Goal: Task Accomplishment & Management: Complete application form

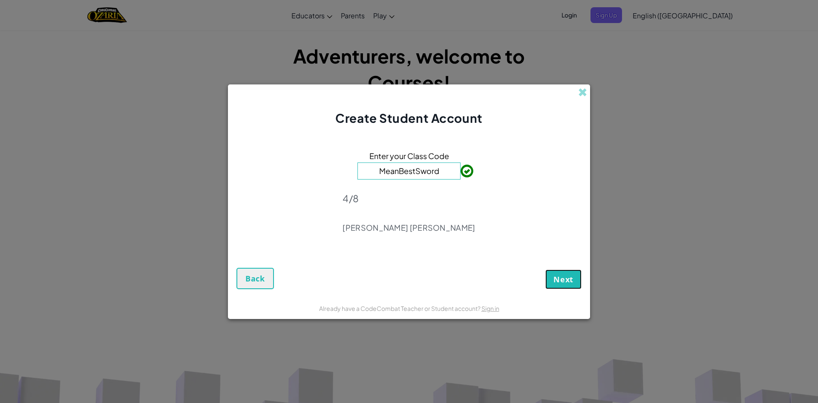
click at [573, 281] on button "Next" at bounding box center [563, 279] width 36 height 20
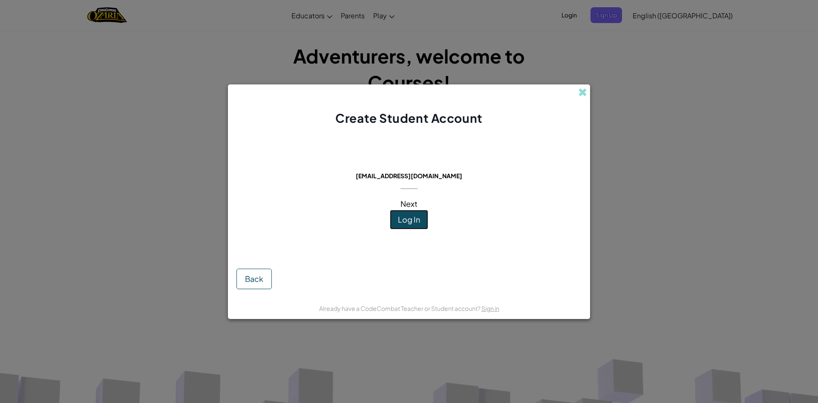
click at [408, 222] on span "Log In" at bounding box center [409, 219] width 22 height 10
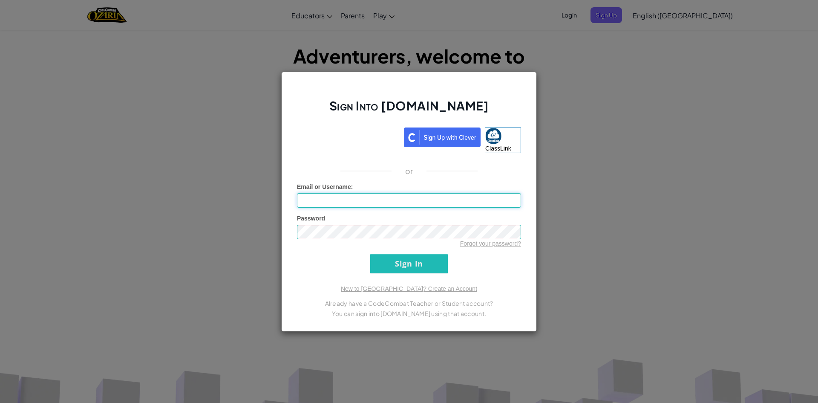
click at [409, 201] on input "Email or Username :" at bounding box center [409, 200] width 224 height 14
click at [412, 268] on input "Sign In" at bounding box center [409, 263] width 78 height 19
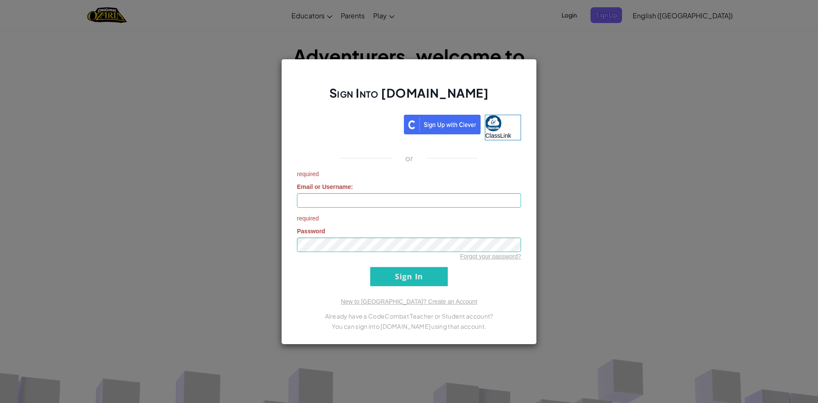
click at [667, 167] on div "Sign Into [DOMAIN_NAME] ClassLink or required Email or Username : required Pass…" at bounding box center [409, 201] width 818 height 403
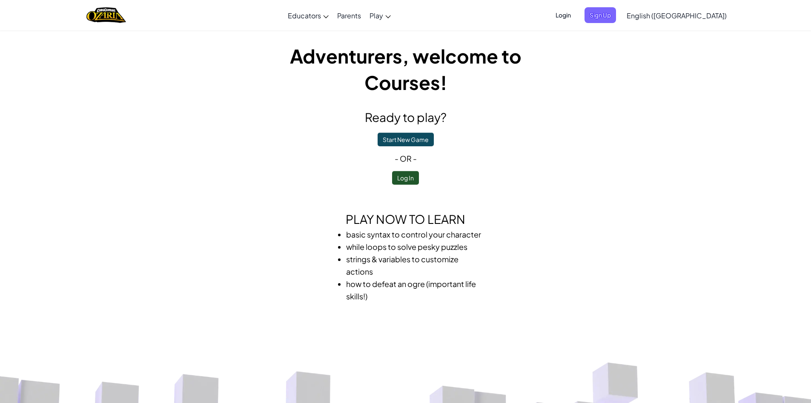
click at [705, 14] on span "English ([GEOGRAPHIC_DATA])" at bounding box center [677, 15] width 100 height 9
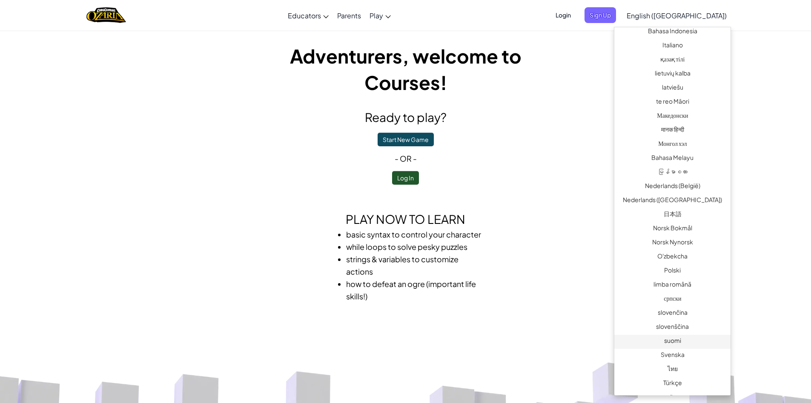
scroll to position [494, 0]
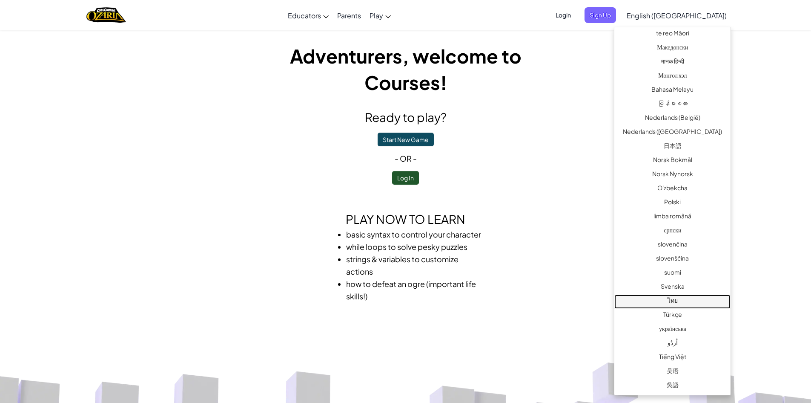
drag, startPoint x: 673, startPoint y: 302, endPoint x: 669, endPoint y: 292, distance: 10.3
click at [674, 301] on link "ไทย" at bounding box center [673, 301] width 116 height 14
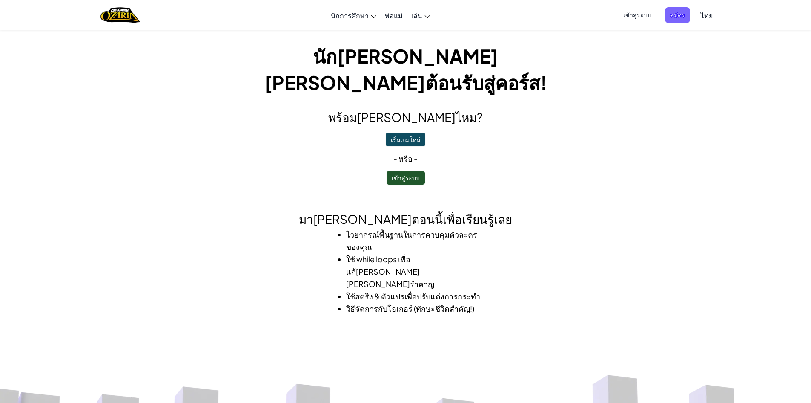
drag, startPoint x: 416, startPoint y: 173, endPoint x: 400, endPoint y: 141, distance: 36.0
click at [418, 171] on div "นัก[PERSON_NAME] [PERSON_NAME]ต้อนรับสู่คอร์ส! พร้อม[PERSON_NAME]ไหม? เริ่มเกมใ…" at bounding box center [406, 179] width 307 height 272
drag, startPoint x: 400, startPoint y: 141, endPoint x: 404, endPoint y: 155, distance: 14.8
click at [403, 153] on div "พร้อม[PERSON_NAME]ไหม? เริ่มเกมใหม่ - หรือ - เข้าสู่ระบบ" at bounding box center [406, 146] width 307 height 76
click at [406, 171] on button "เข้าสู่ระบบ" at bounding box center [406, 178] width 38 height 14
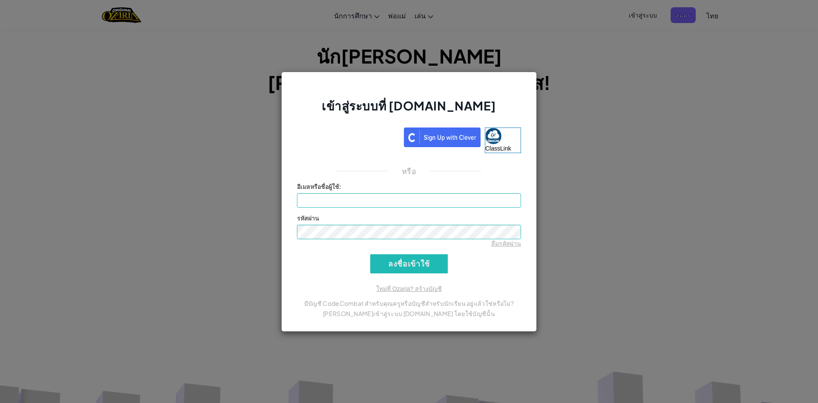
click at [604, 173] on div "เข้าสู่ระบบที่ [DOMAIN_NAME] ClassLink หรือ เกิดข้อผิดพลาด[PERSON_NAME]รู้จัก อ…" at bounding box center [409, 201] width 818 height 403
